Goal: Information Seeking & Learning: Understand process/instructions

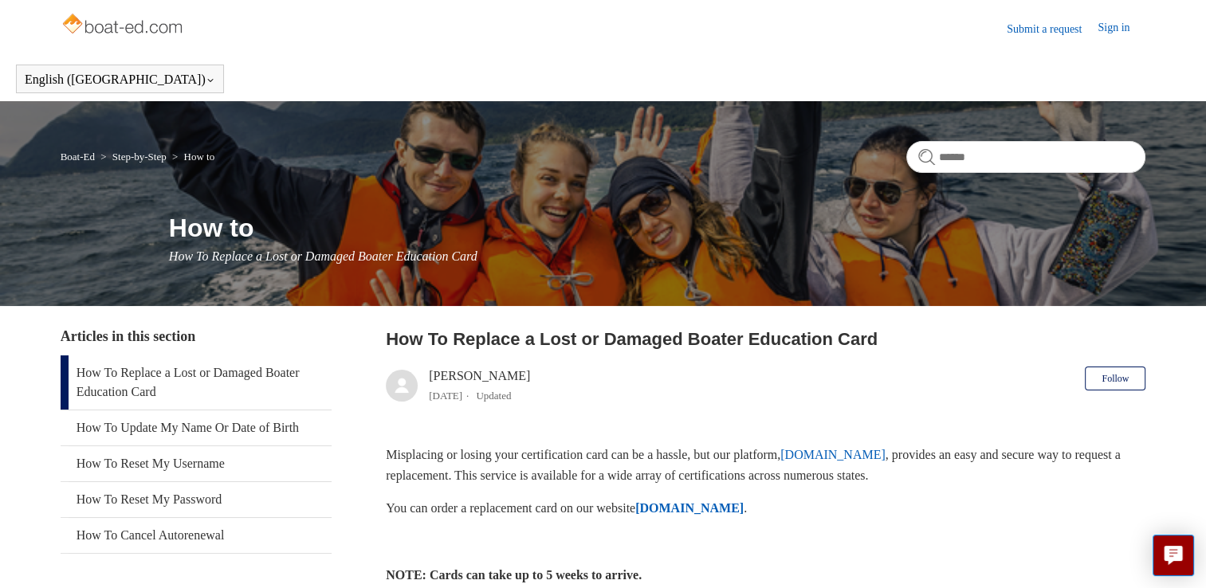
click at [710, 510] on strong "[DOMAIN_NAME]" at bounding box center [689, 509] width 108 height 14
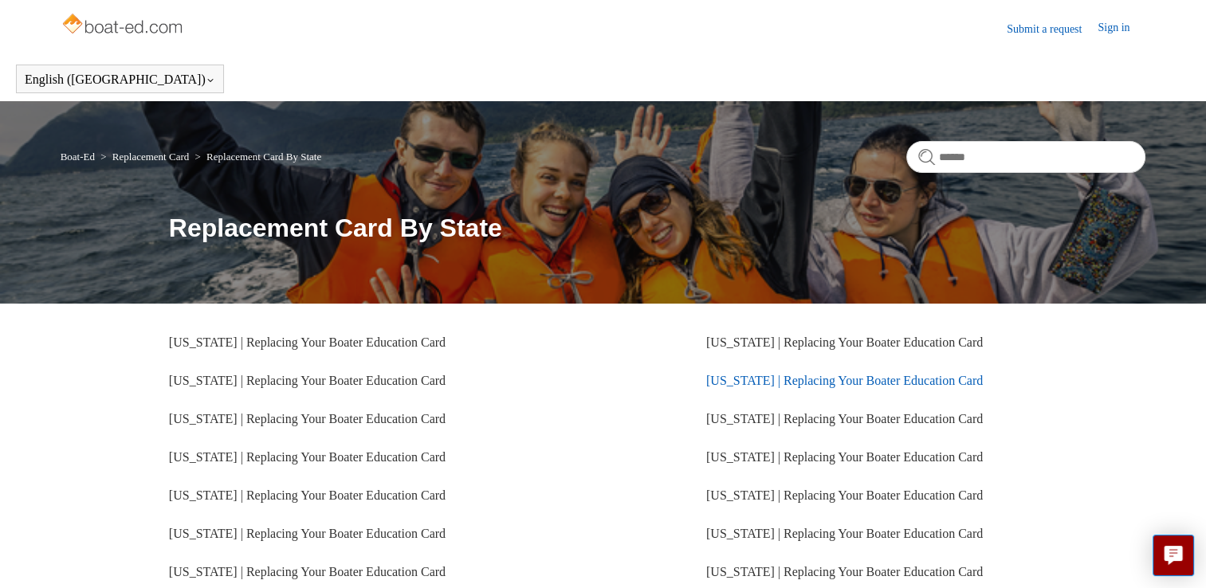
click at [841, 385] on link "[US_STATE] | Replacing Your Boater Education Card" at bounding box center [844, 381] width 277 height 14
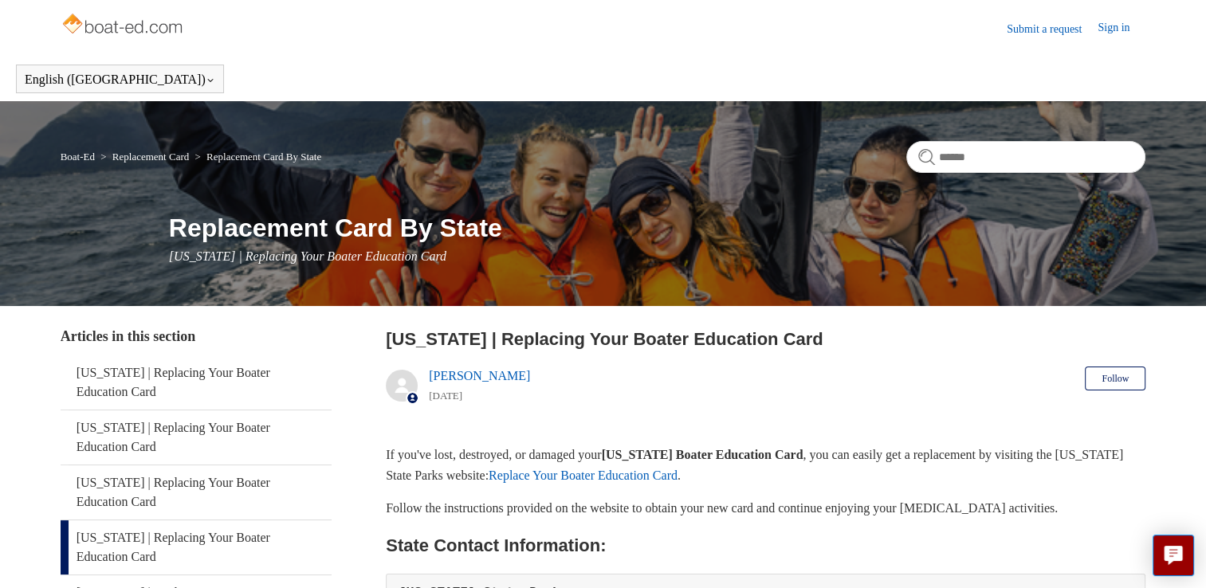
click at [678, 474] on link "Replace Your Boater Education Card" at bounding box center [583, 476] width 189 height 14
